Goal: Task Accomplishment & Management: Complete application form

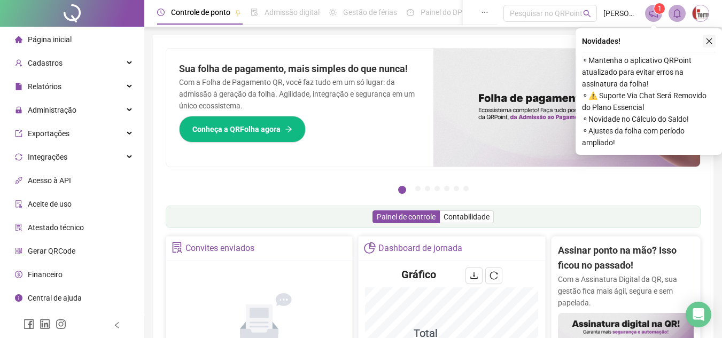
click at [706, 41] on icon "close" at bounding box center [708, 40] width 7 height 7
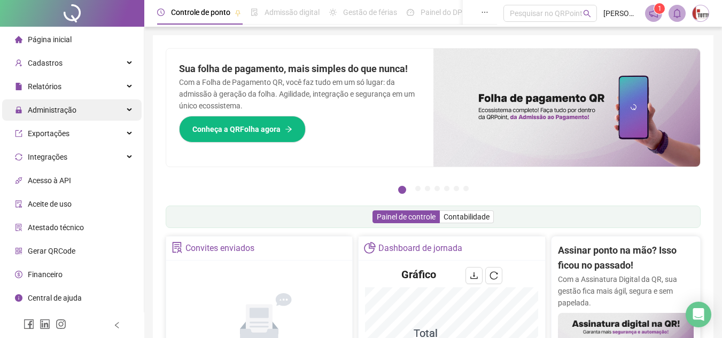
click at [48, 110] on span "Administração" at bounding box center [52, 110] width 49 height 9
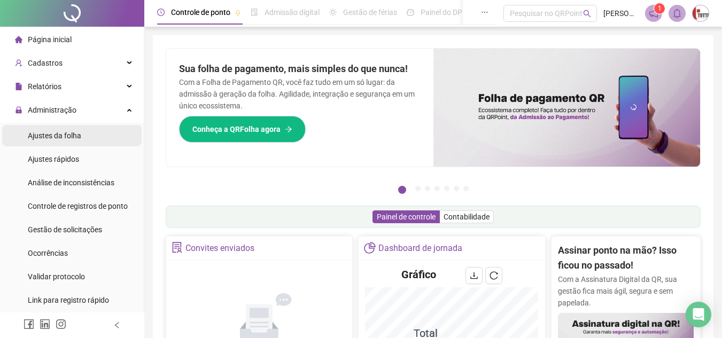
click at [49, 132] on span "Ajustes da folha" at bounding box center [54, 135] width 53 height 9
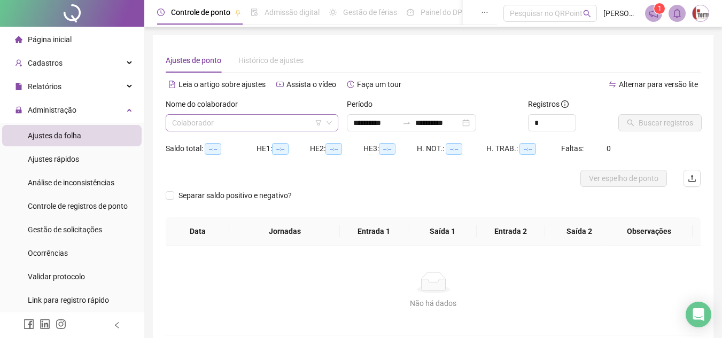
click at [193, 120] on input "search" at bounding box center [247, 123] width 150 height 16
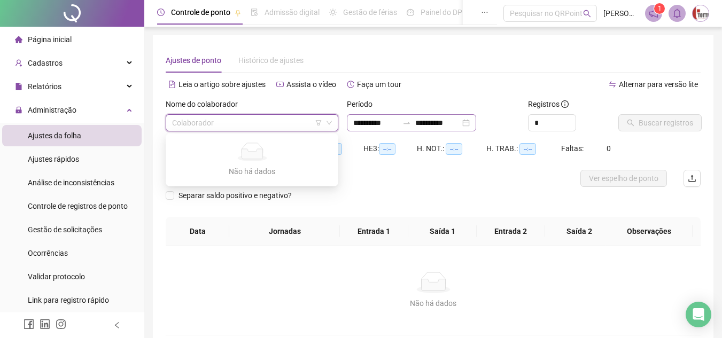
type input "**********"
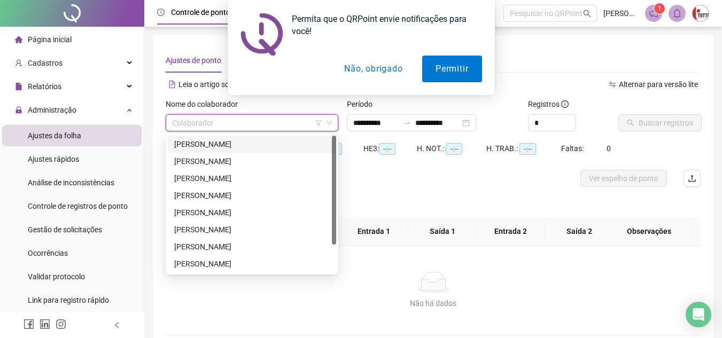
click at [205, 145] on div "[PERSON_NAME]" at bounding box center [251, 144] width 155 height 12
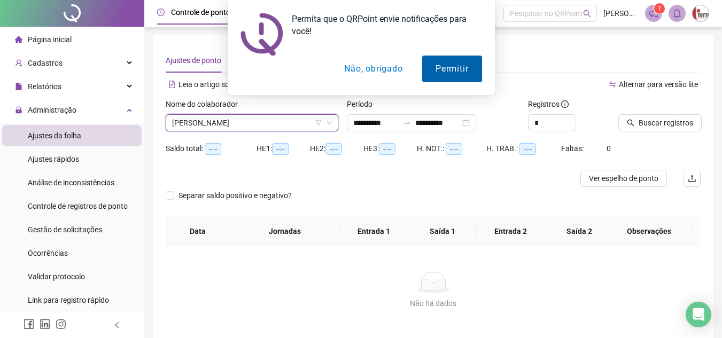
click at [441, 67] on button "Permitir" at bounding box center [451, 69] width 59 height 27
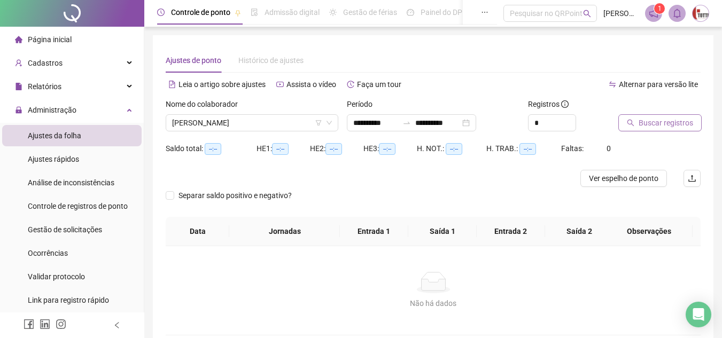
click at [644, 121] on span "Buscar registros" at bounding box center [665, 123] width 54 height 12
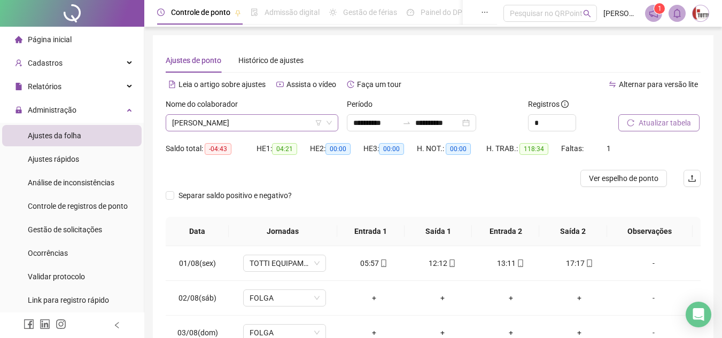
click at [222, 120] on span "[PERSON_NAME]" at bounding box center [252, 123] width 160 height 16
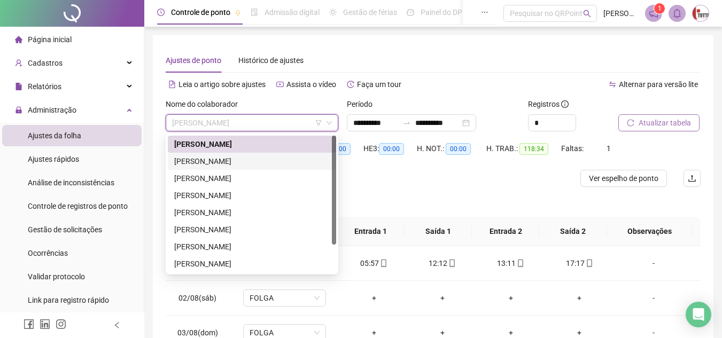
click at [201, 161] on div "[PERSON_NAME]" at bounding box center [251, 161] width 155 height 12
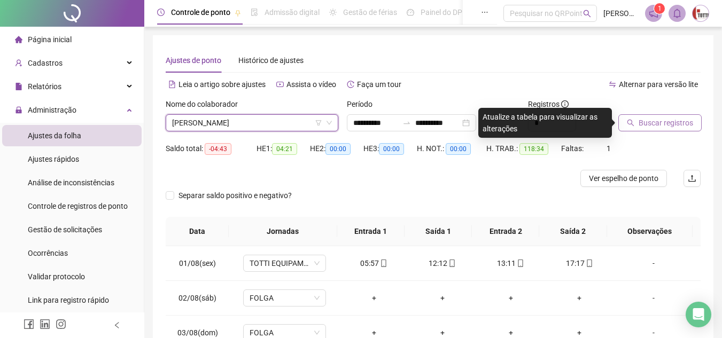
click at [647, 120] on span "Buscar registros" at bounding box center [665, 123] width 54 height 12
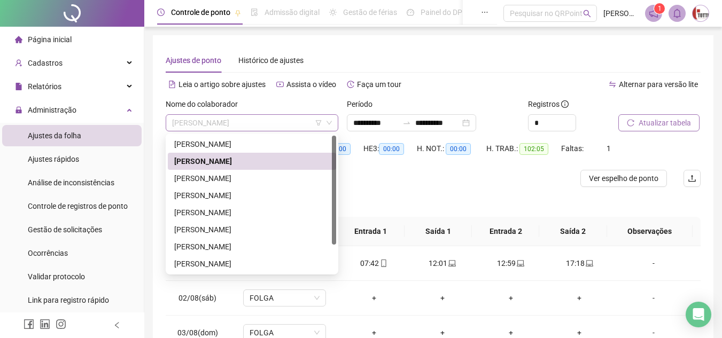
click at [240, 124] on span "[PERSON_NAME]" at bounding box center [252, 123] width 160 height 16
click at [201, 178] on div "[PERSON_NAME]" at bounding box center [251, 179] width 155 height 12
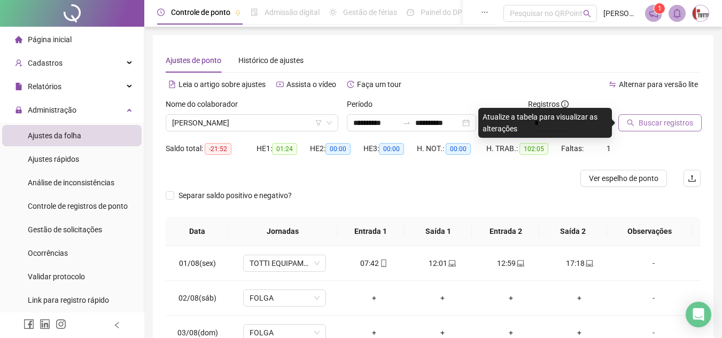
click at [644, 127] on span "Buscar registros" at bounding box center [665, 123] width 54 height 12
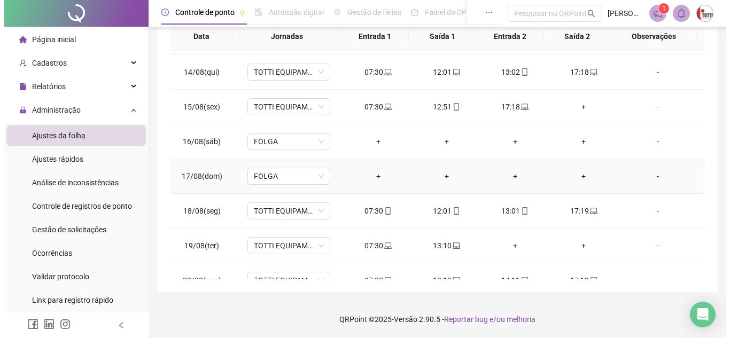
scroll to position [466, 0]
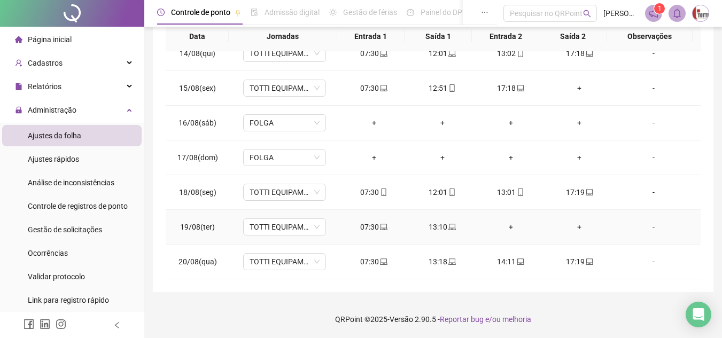
click at [644, 229] on div "-" at bounding box center [653, 227] width 63 height 12
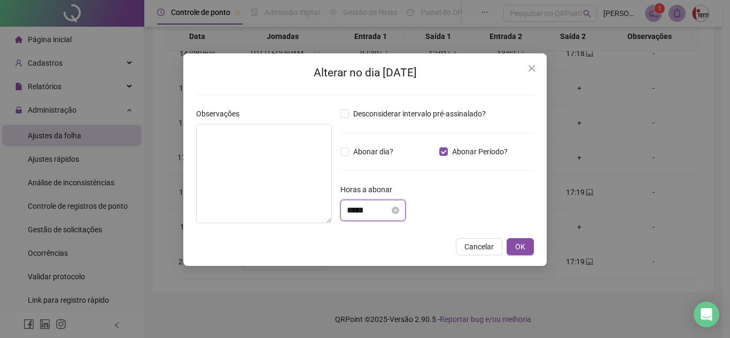
click at [371, 205] on input "*****" at bounding box center [368, 210] width 43 height 13
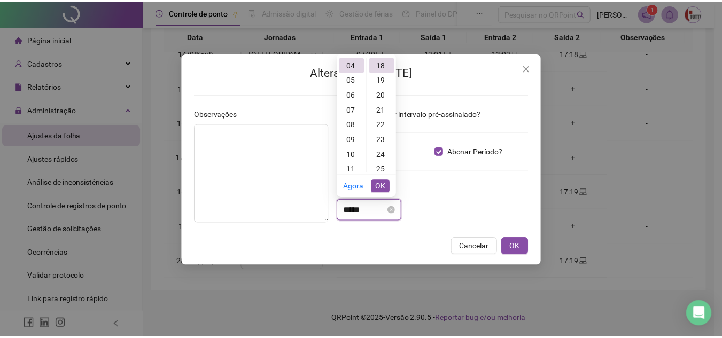
scroll to position [269, 0]
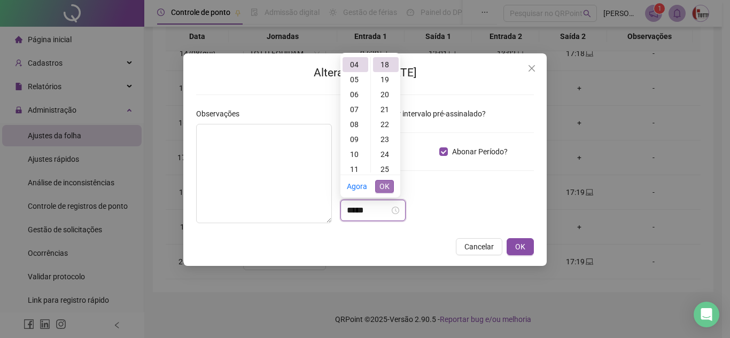
type input "*****"
click at [384, 181] on span "OK" at bounding box center [384, 187] width 10 height 12
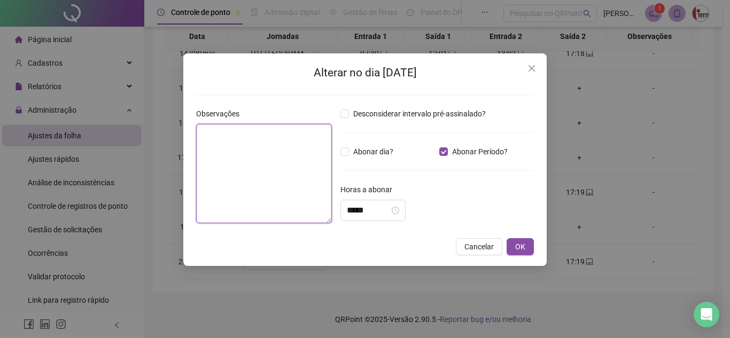
click at [281, 170] on textarea at bounding box center [264, 173] width 136 height 99
type textarea "*"
type textarea "**********"
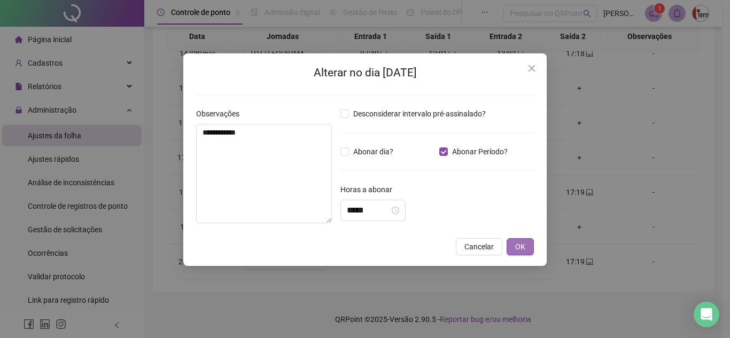
click at [506, 245] on div "Cancelar OK" at bounding box center [365, 246] width 338 height 17
click at [509, 245] on button "OK" at bounding box center [519, 246] width 27 height 17
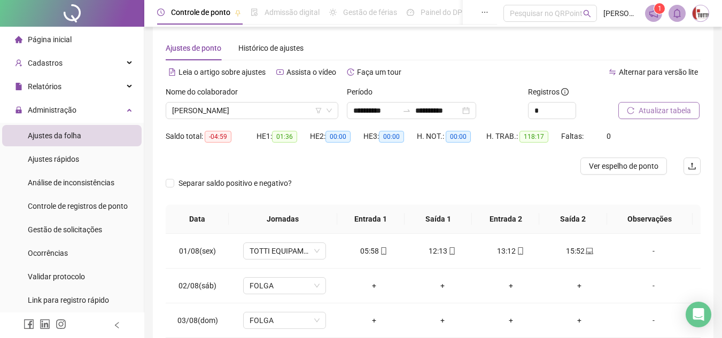
scroll to position [0, 0]
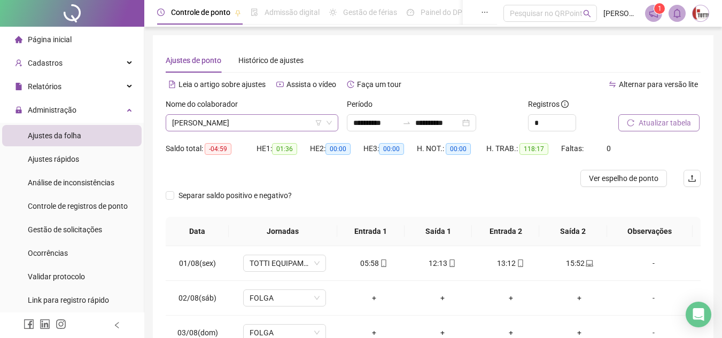
click at [216, 119] on span "[PERSON_NAME]" at bounding box center [252, 123] width 160 height 16
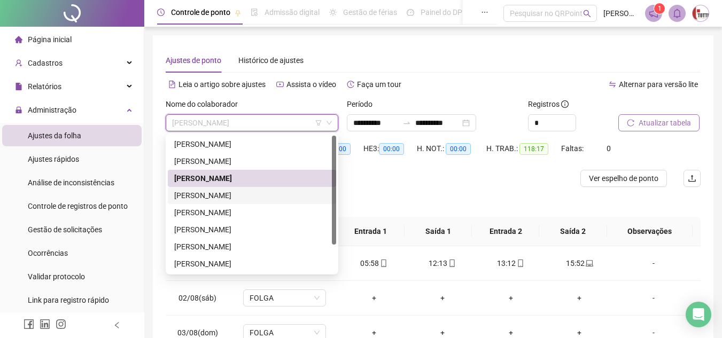
click at [200, 194] on div "[PERSON_NAME]" at bounding box center [251, 196] width 155 height 12
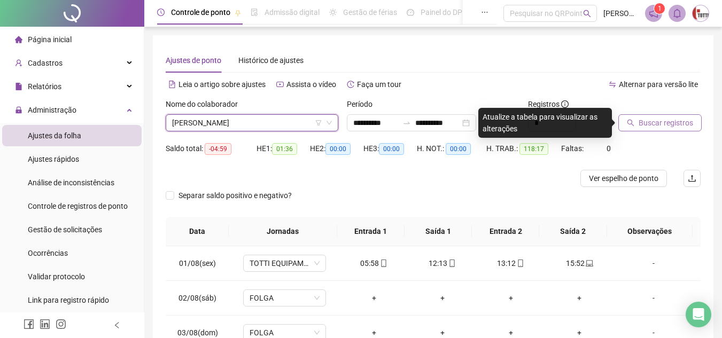
click at [653, 122] on span "Buscar registros" at bounding box center [665, 123] width 54 height 12
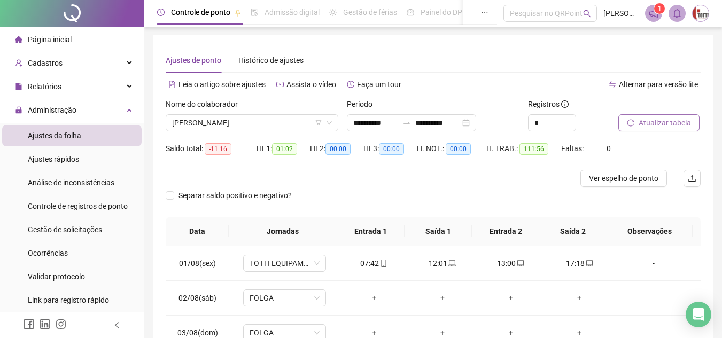
click at [646, 125] on span "Atualizar tabela" at bounding box center [664, 123] width 52 height 12
click at [213, 123] on span "[PERSON_NAME]" at bounding box center [252, 123] width 160 height 16
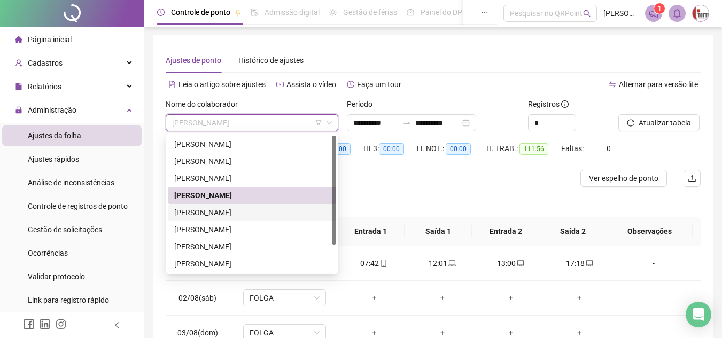
click at [198, 214] on div "[PERSON_NAME]" at bounding box center [251, 213] width 155 height 12
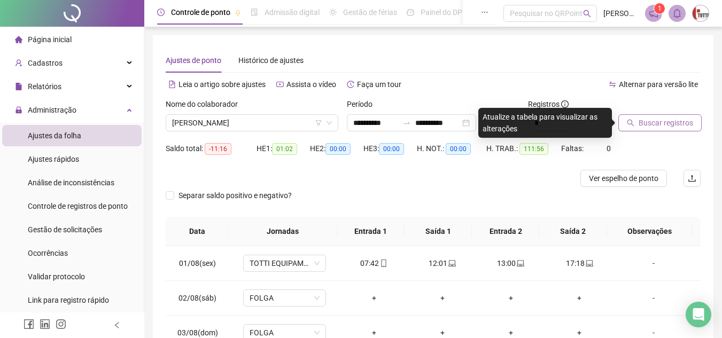
click at [654, 131] on button "Buscar registros" at bounding box center [659, 122] width 83 height 17
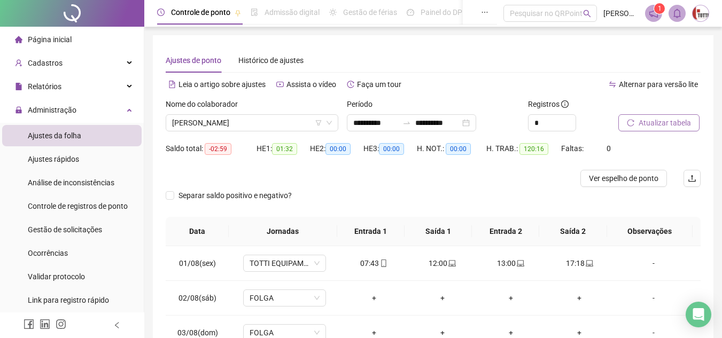
click at [648, 123] on span "Atualizar tabela" at bounding box center [664, 123] width 52 height 12
click at [233, 121] on span "[PERSON_NAME]" at bounding box center [252, 123] width 160 height 16
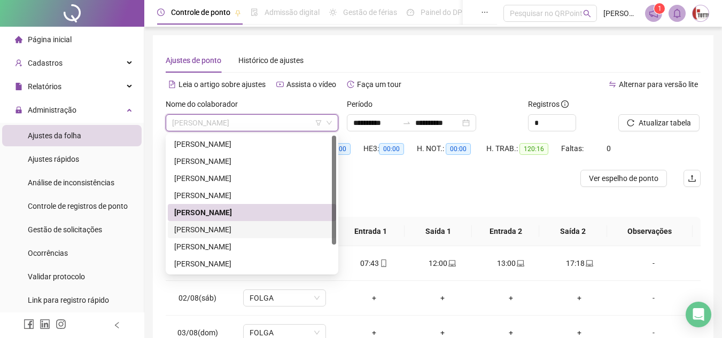
click at [179, 229] on div "[PERSON_NAME]" at bounding box center [251, 230] width 155 height 12
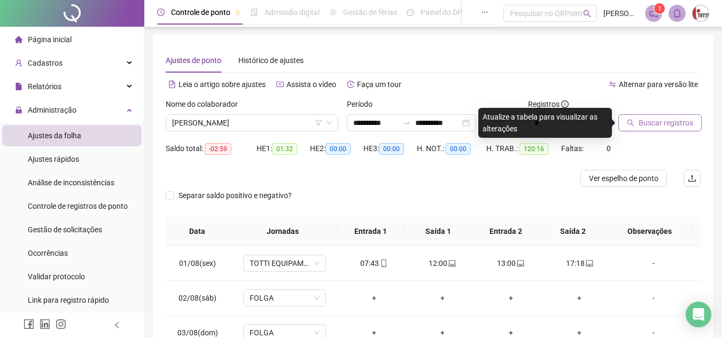
click at [635, 124] on button "Buscar registros" at bounding box center [659, 122] width 83 height 17
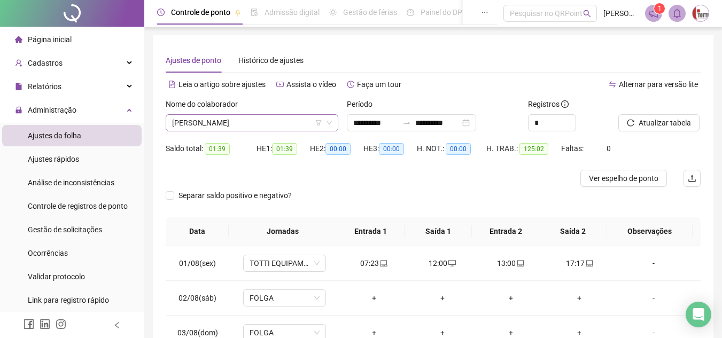
click at [228, 124] on span "[PERSON_NAME]" at bounding box center [252, 123] width 160 height 16
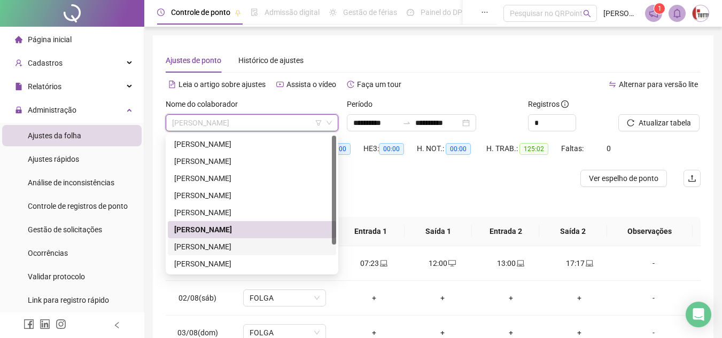
click at [198, 244] on div "[PERSON_NAME]" at bounding box center [251, 247] width 155 height 12
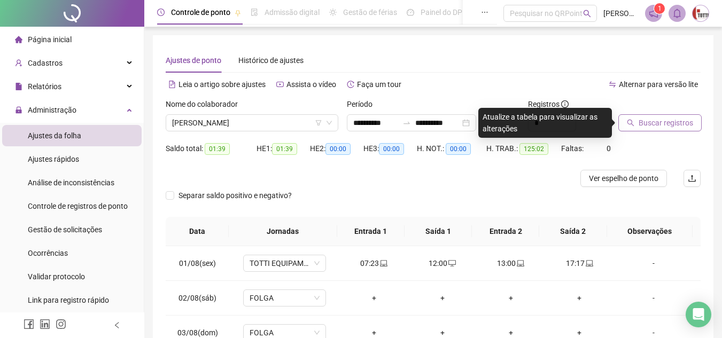
click at [638, 118] on span "Buscar registros" at bounding box center [665, 123] width 54 height 12
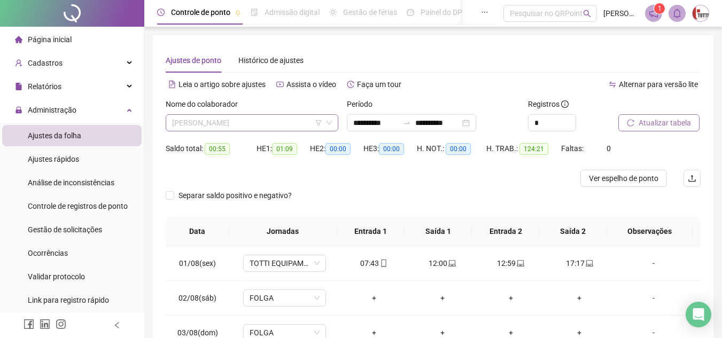
click at [233, 123] on span "[PERSON_NAME]" at bounding box center [252, 123] width 160 height 16
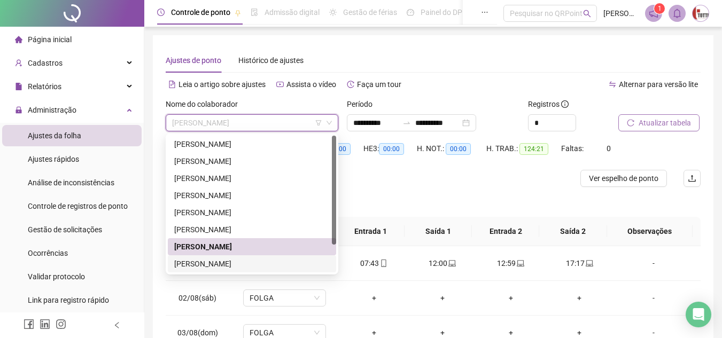
click at [206, 261] on div "[PERSON_NAME]" at bounding box center [251, 264] width 155 height 12
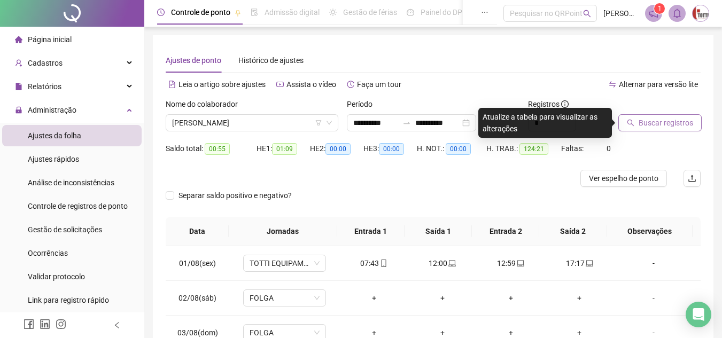
click at [643, 123] on span "Buscar registros" at bounding box center [665, 123] width 54 height 12
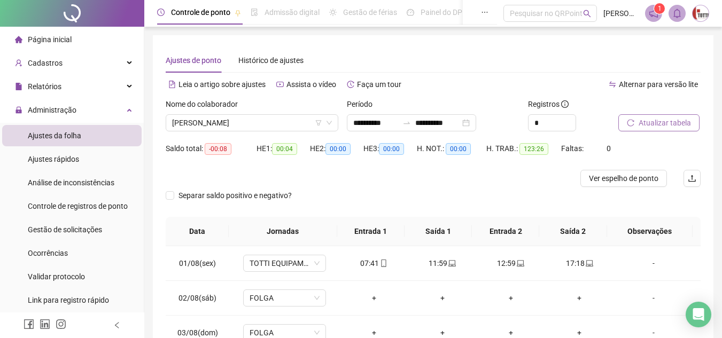
click at [676, 121] on span "Atualizar tabela" at bounding box center [664, 123] width 52 height 12
click at [251, 120] on span "[PERSON_NAME]" at bounding box center [252, 123] width 160 height 16
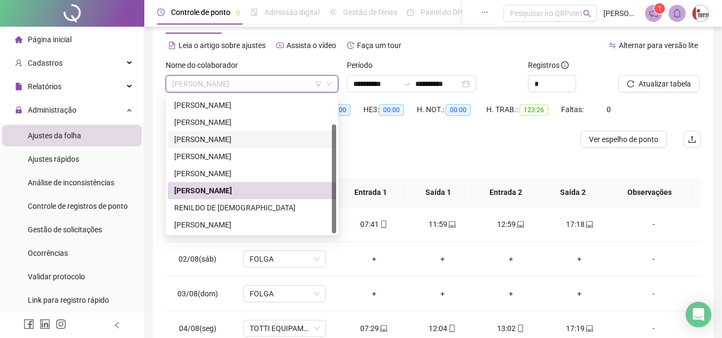
scroll to position [53, 0]
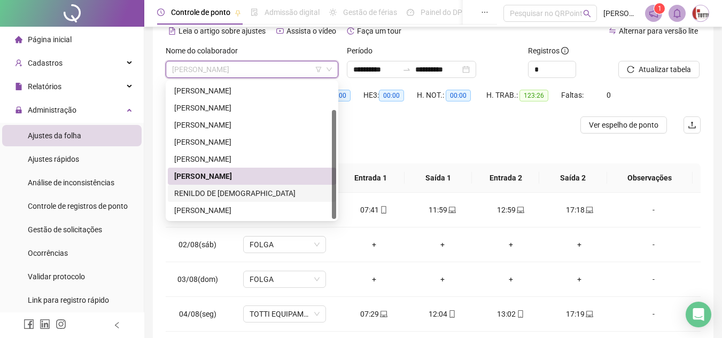
click at [212, 193] on div "RENILDO DE [DEMOGRAPHIC_DATA]" at bounding box center [251, 194] width 155 height 12
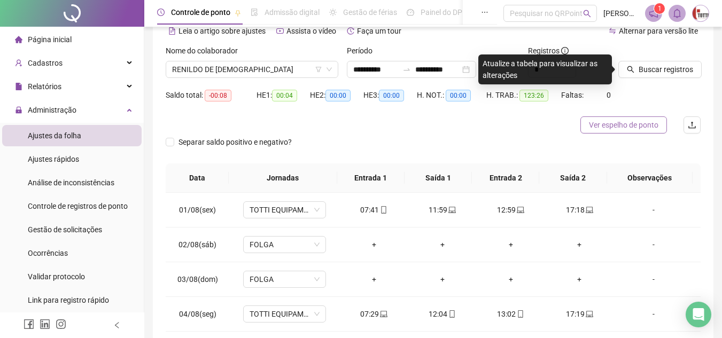
click at [612, 129] on span "Ver espelho de ponto" at bounding box center [623, 125] width 69 height 12
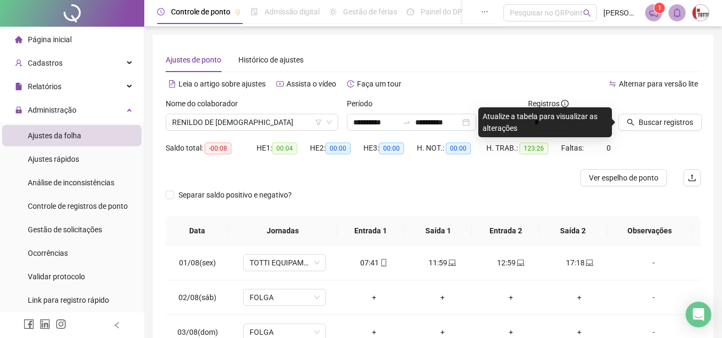
scroll to position [0, 0]
click at [653, 120] on span "Buscar registros" at bounding box center [665, 123] width 54 height 12
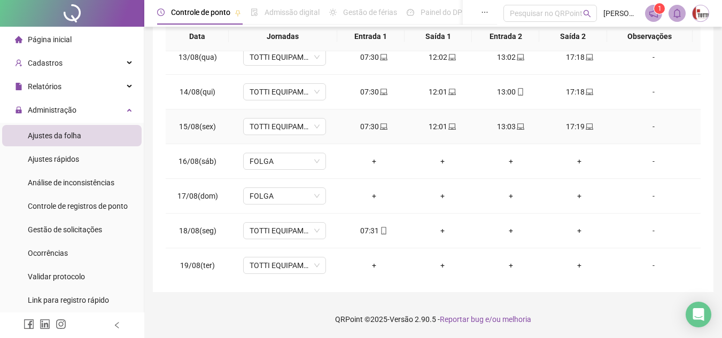
scroll to position [466, 0]
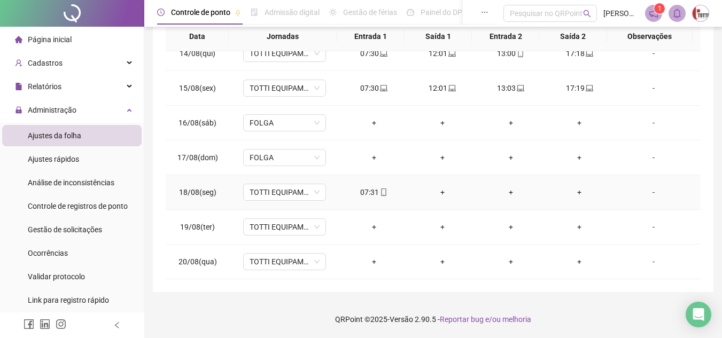
click at [646, 193] on div "-" at bounding box center [653, 192] width 63 height 12
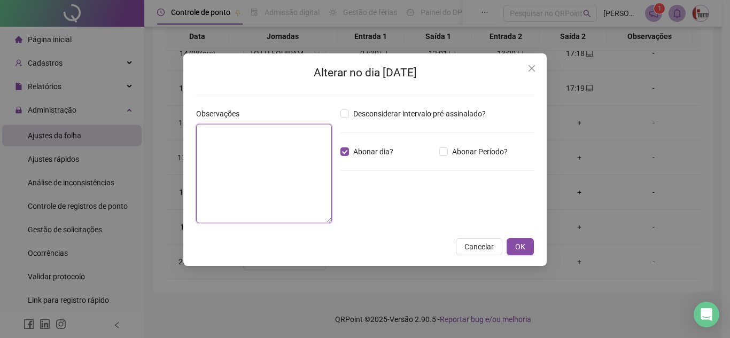
click at [288, 157] on textarea at bounding box center [264, 173] width 136 height 99
paste textarea "**********"
click at [295, 137] on textarea "**********" at bounding box center [264, 173] width 136 height 99
drag, startPoint x: 318, startPoint y: 134, endPoint x: 202, endPoint y: 132, distance: 115.4
click at [202, 132] on textarea "**********" at bounding box center [264, 173] width 136 height 99
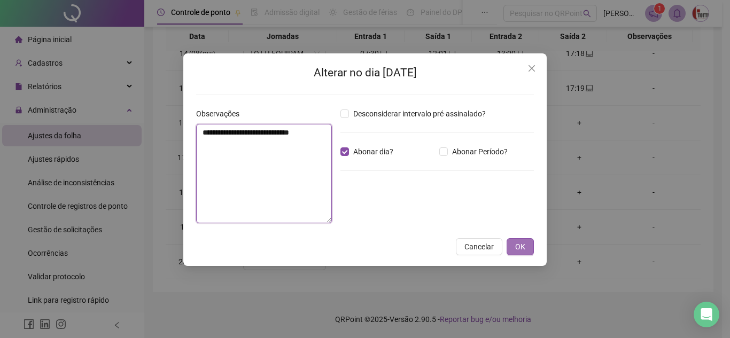
type textarea "**********"
click at [525, 248] on span "OK" at bounding box center [520, 247] width 10 height 12
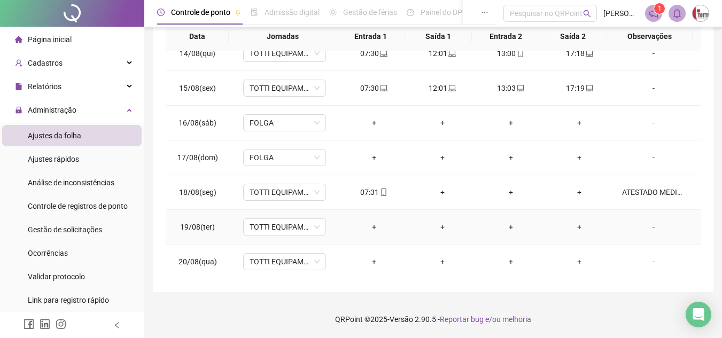
click at [644, 227] on div "-" at bounding box center [653, 227] width 63 height 12
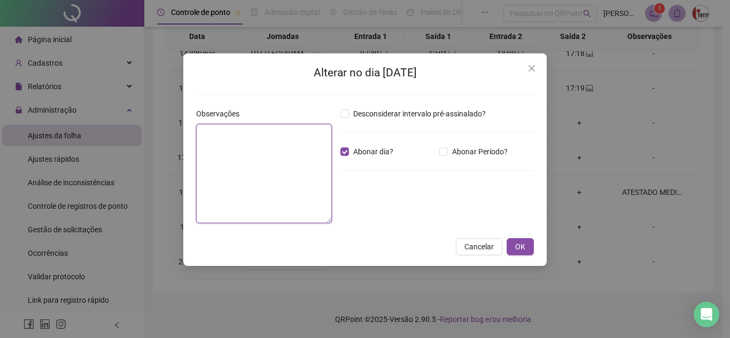
click at [299, 153] on textarea at bounding box center [264, 173] width 136 height 99
paste textarea "**********"
type textarea "**********"
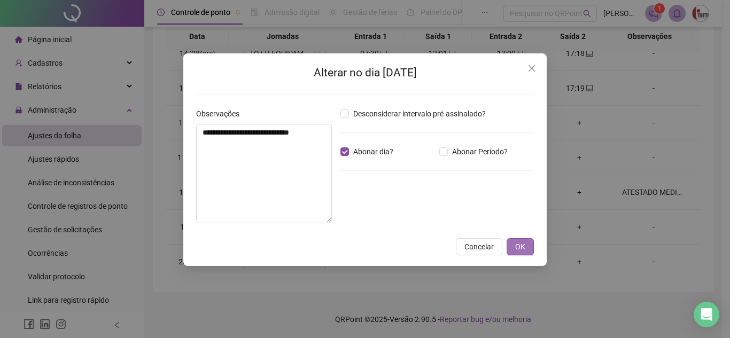
click at [519, 243] on span "OK" at bounding box center [520, 247] width 10 height 12
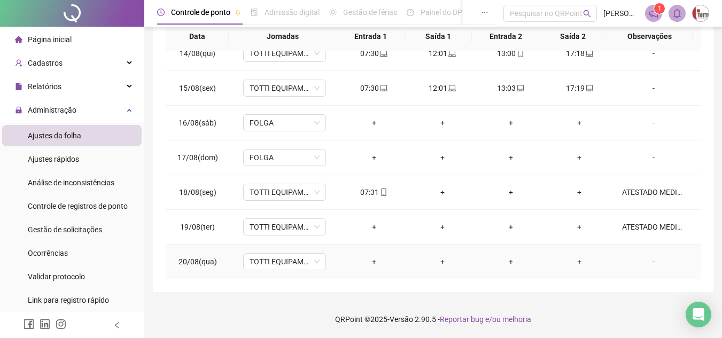
click at [649, 261] on div "-" at bounding box center [653, 262] width 63 height 12
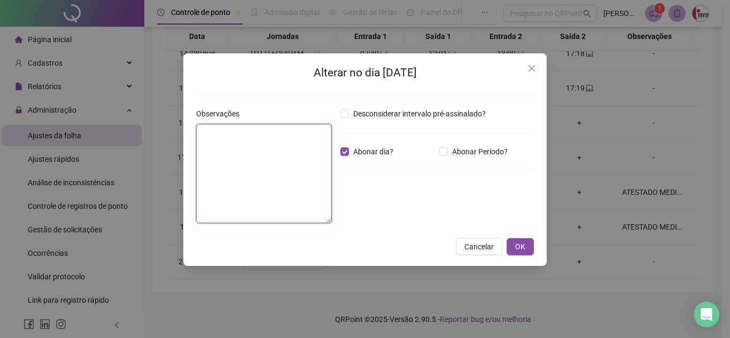
click at [262, 153] on textarea at bounding box center [264, 173] width 136 height 99
paste textarea "**********"
type textarea "**********"
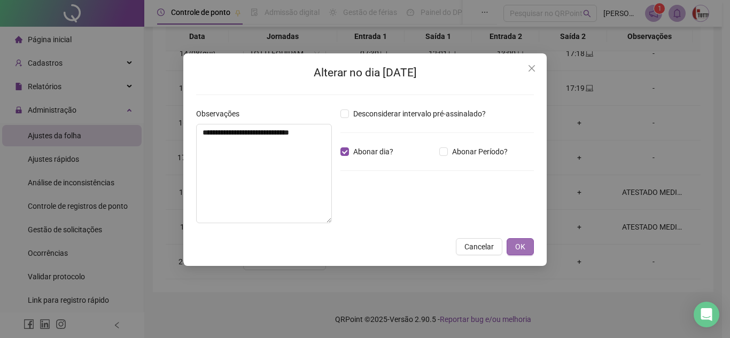
click at [513, 241] on button "OK" at bounding box center [519, 246] width 27 height 17
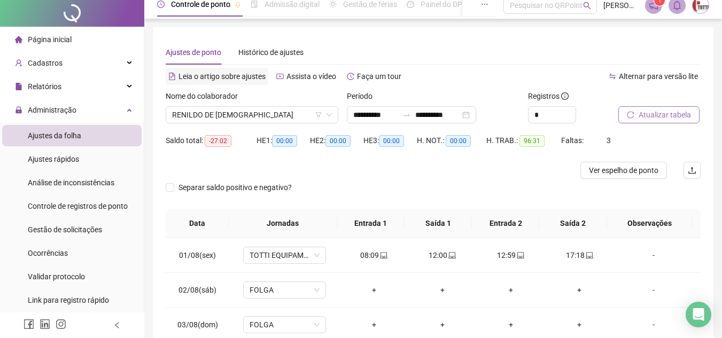
scroll to position [0, 0]
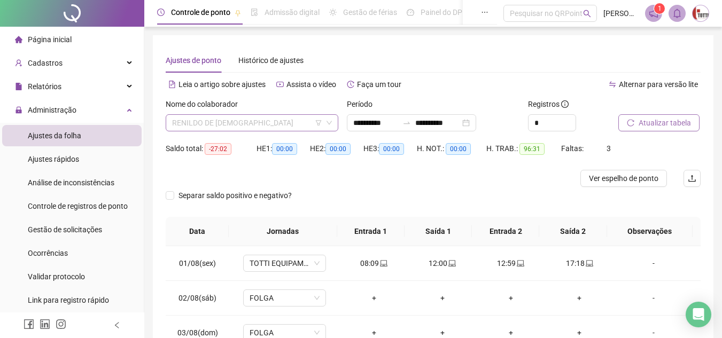
click at [229, 126] on span "RENILDO DE [DEMOGRAPHIC_DATA]" at bounding box center [252, 123] width 160 height 16
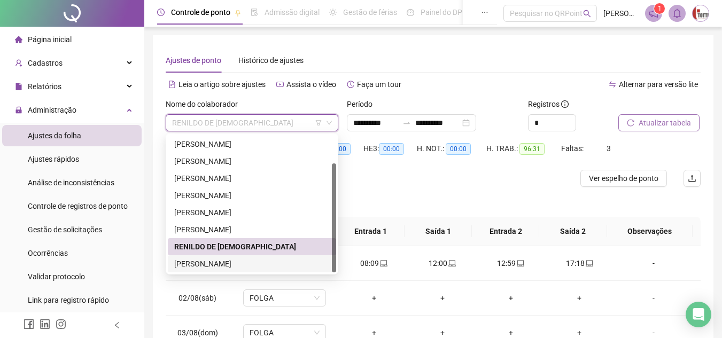
click at [197, 267] on div "[PERSON_NAME]" at bounding box center [251, 264] width 155 height 12
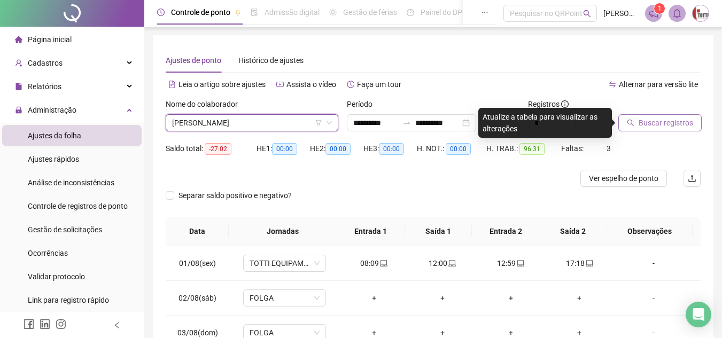
click at [668, 120] on span "Buscar registros" at bounding box center [665, 123] width 54 height 12
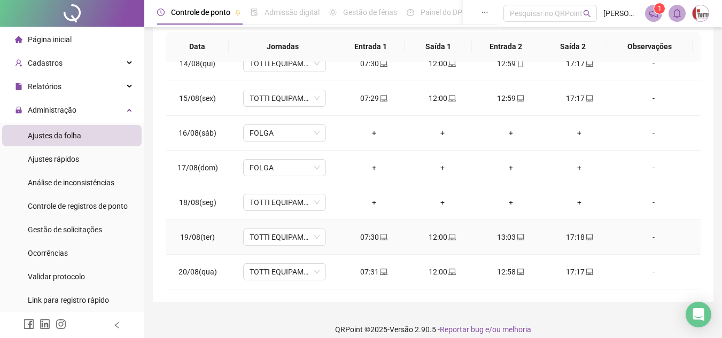
scroll to position [195, 0]
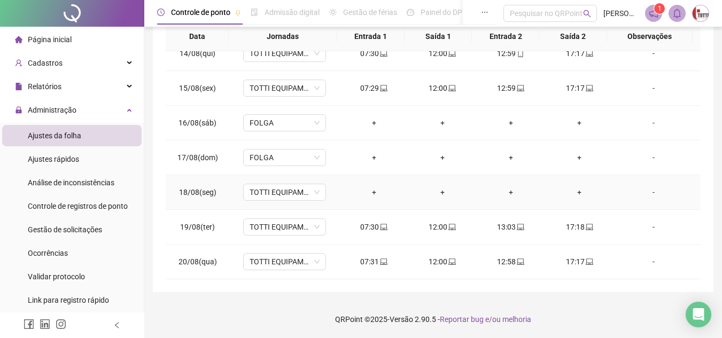
click at [646, 193] on div "-" at bounding box center [653, 192] width 63 height 12
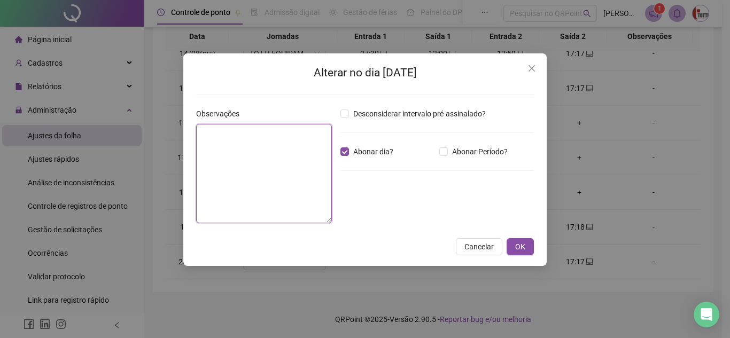
click at [284, 147] on textarea at bounding box center [264, 173] width 136 height 99
type textarea "*"
type textarea "**********"
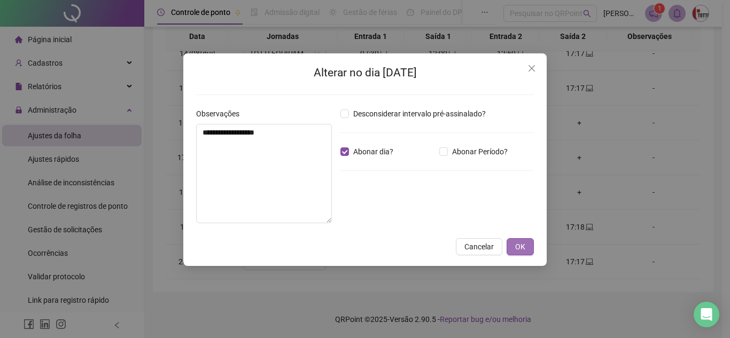
click at [521, 248] on span "OK" at bounding box center [520, 247] width 10 height 12
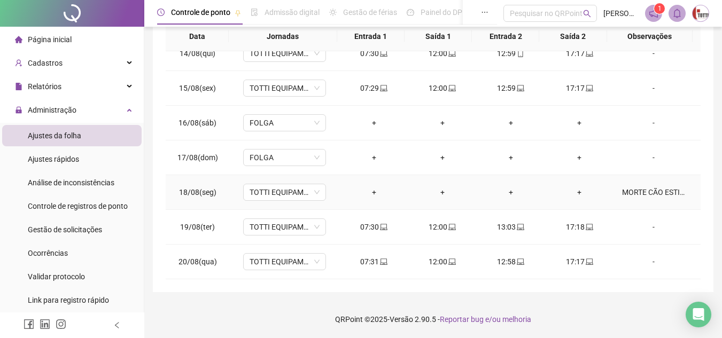
click at [640, 194] on div "MORTE CÃO ESTIMAÇÃO" at bounding box center [653, 192] width 63 height 12
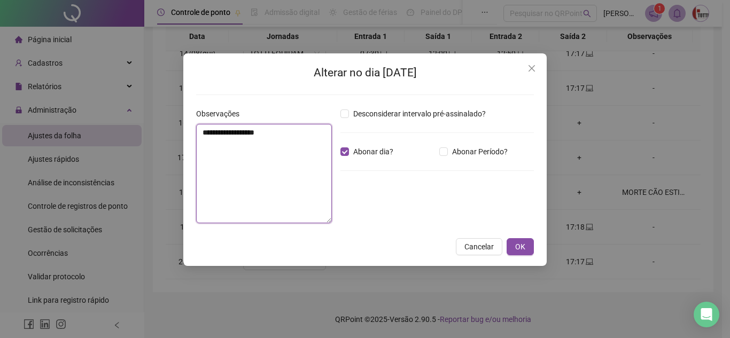
click at [228, 132] on textarea "**********" at bounding box center [264, 173] width 136 height 99
click at [309, 136] on textarea "**********" at bounding box center [264, 173] width 136 height 99
type textarea "**********"
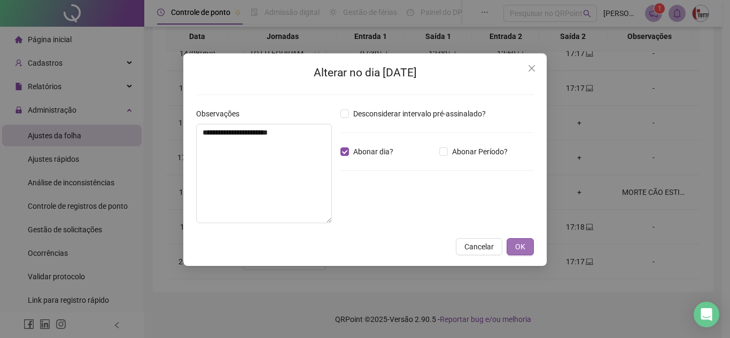
click at [522, 247] on span "OK" at bounding box center [520, 247] width 10 height 12
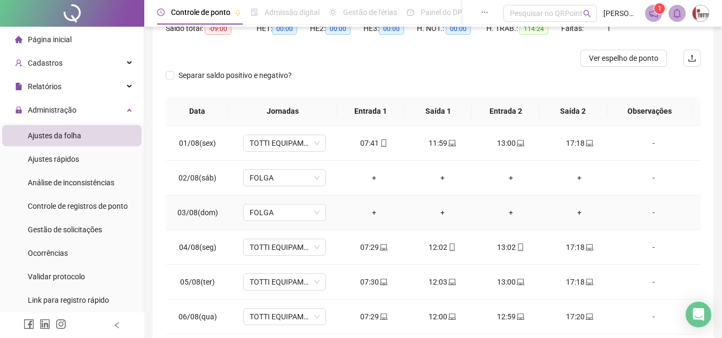
scroll to position [0, 0]
